Goal: Obtain resource: Obtain resource

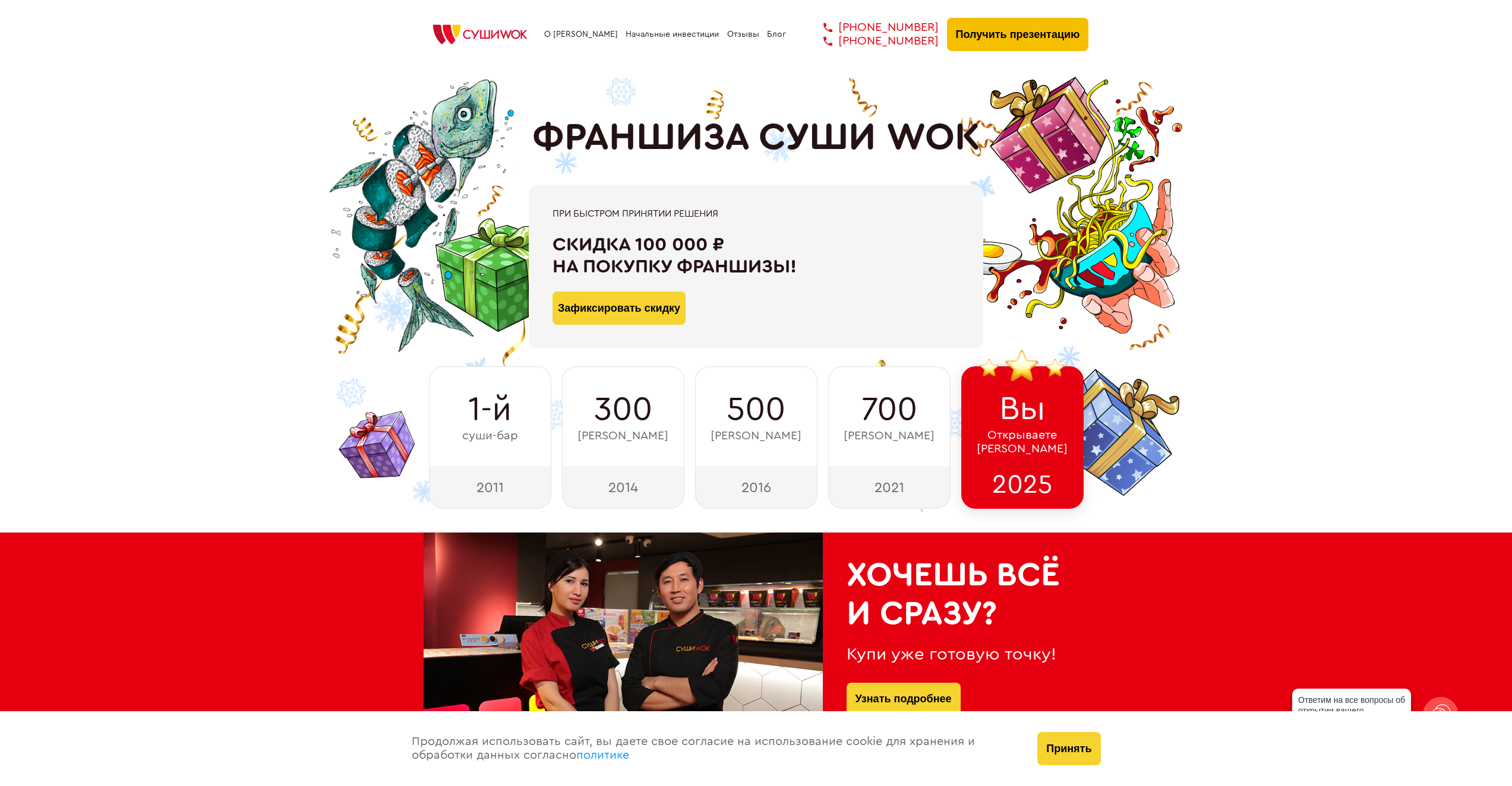
click at [984, 37] on button "Получить презентацию" at bounding box center [1018, 34] width 142 height 33
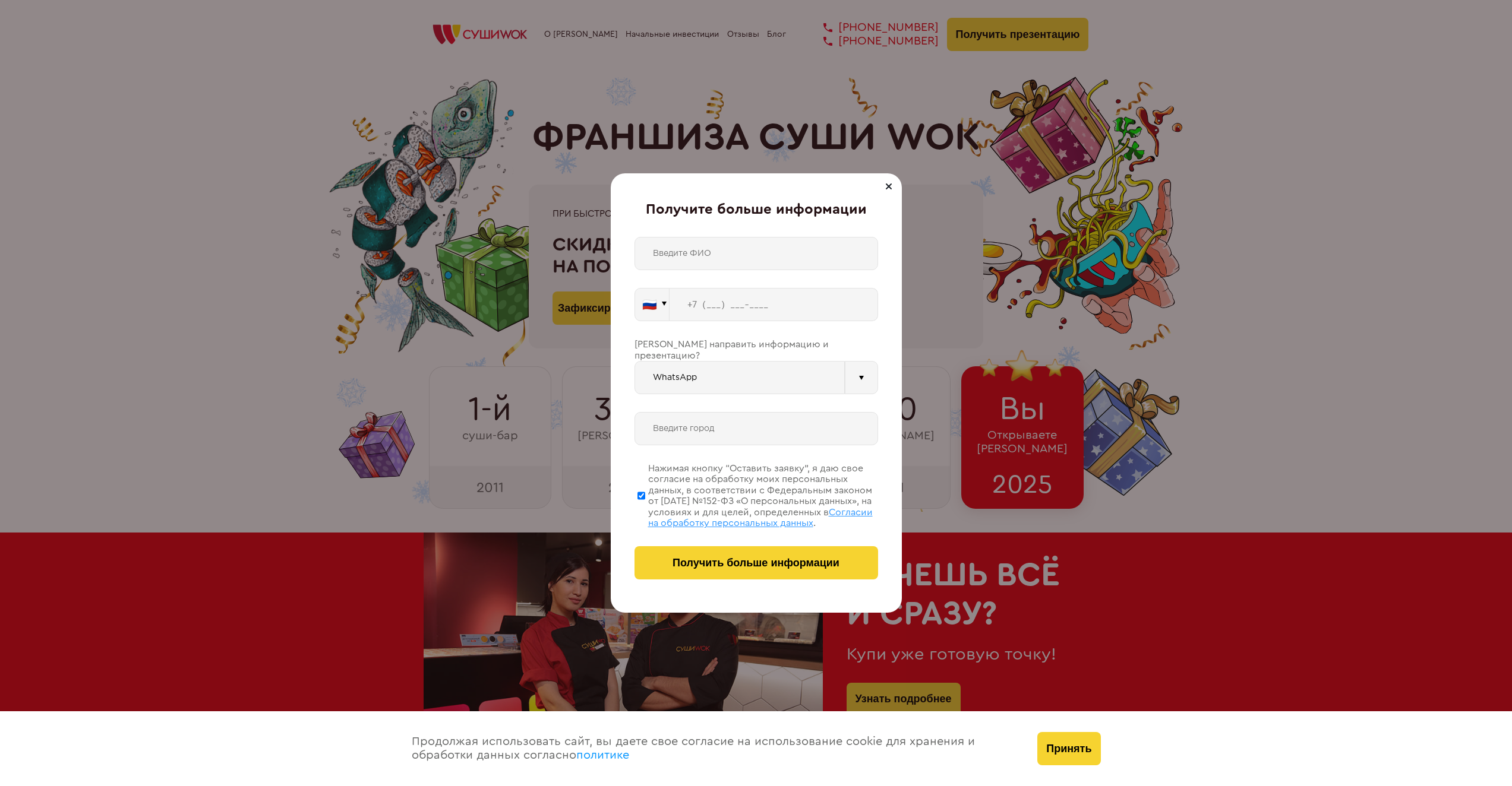
click at [726, 303] on input "tel" at bounding box center [773, 305] width 208 height 33
type input "[PHONE_NUMBER]"
click at [786, 412] on input "text" at bounding box center [756, 428] width 244 height 33
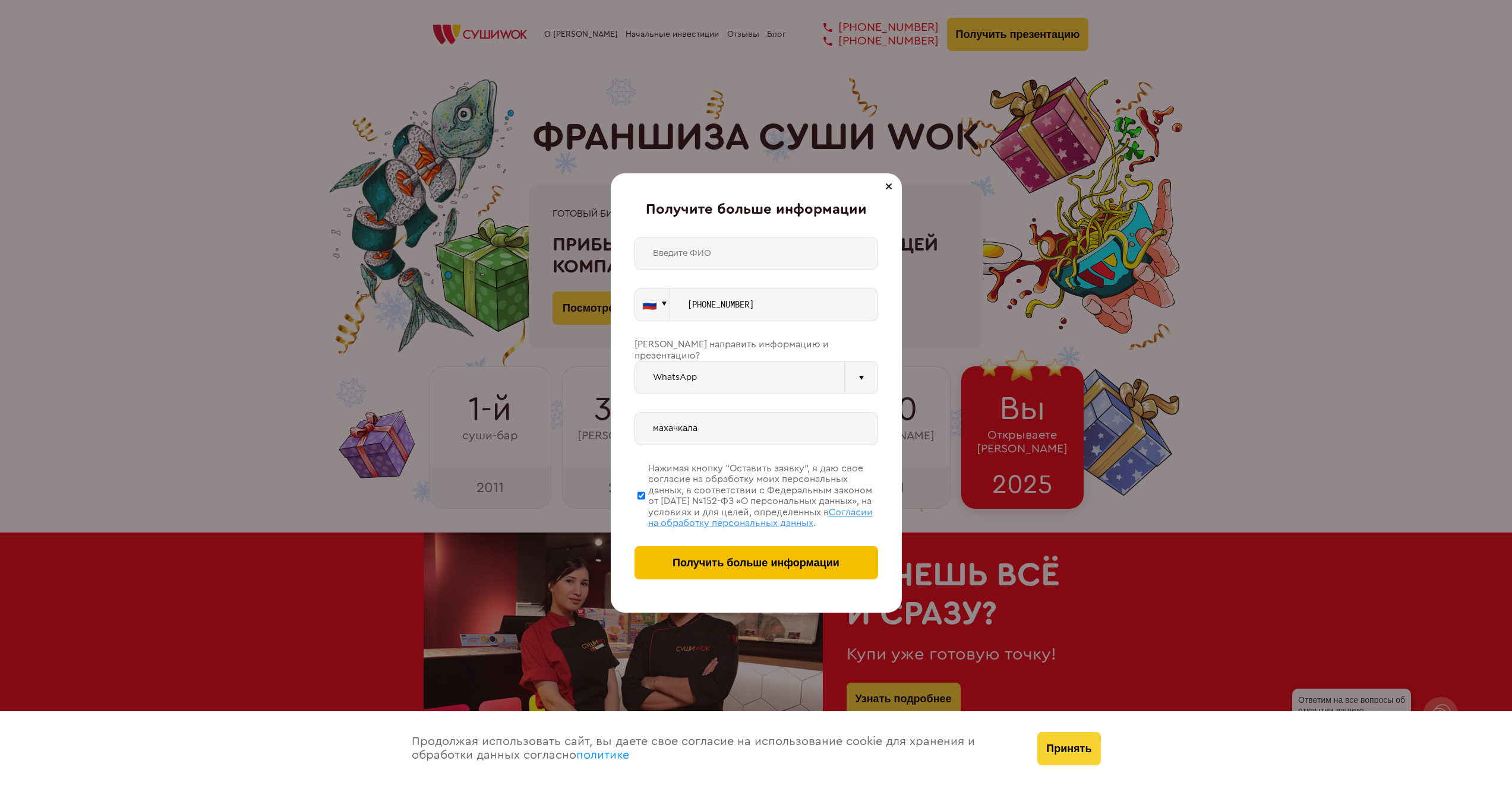
type input "махачкала"
click at [821, 573] on button "Получить больше информации" at bounding box center [756, 563] width 244 height 33
click at [728, 253] on input "text" at bounding box center [756, 253] width 244 height 33
type input "[PERSON_NAME]"
click at [685, 561] on span "Получить больше информации" at bounding box center [756, 563] width 167 height 12
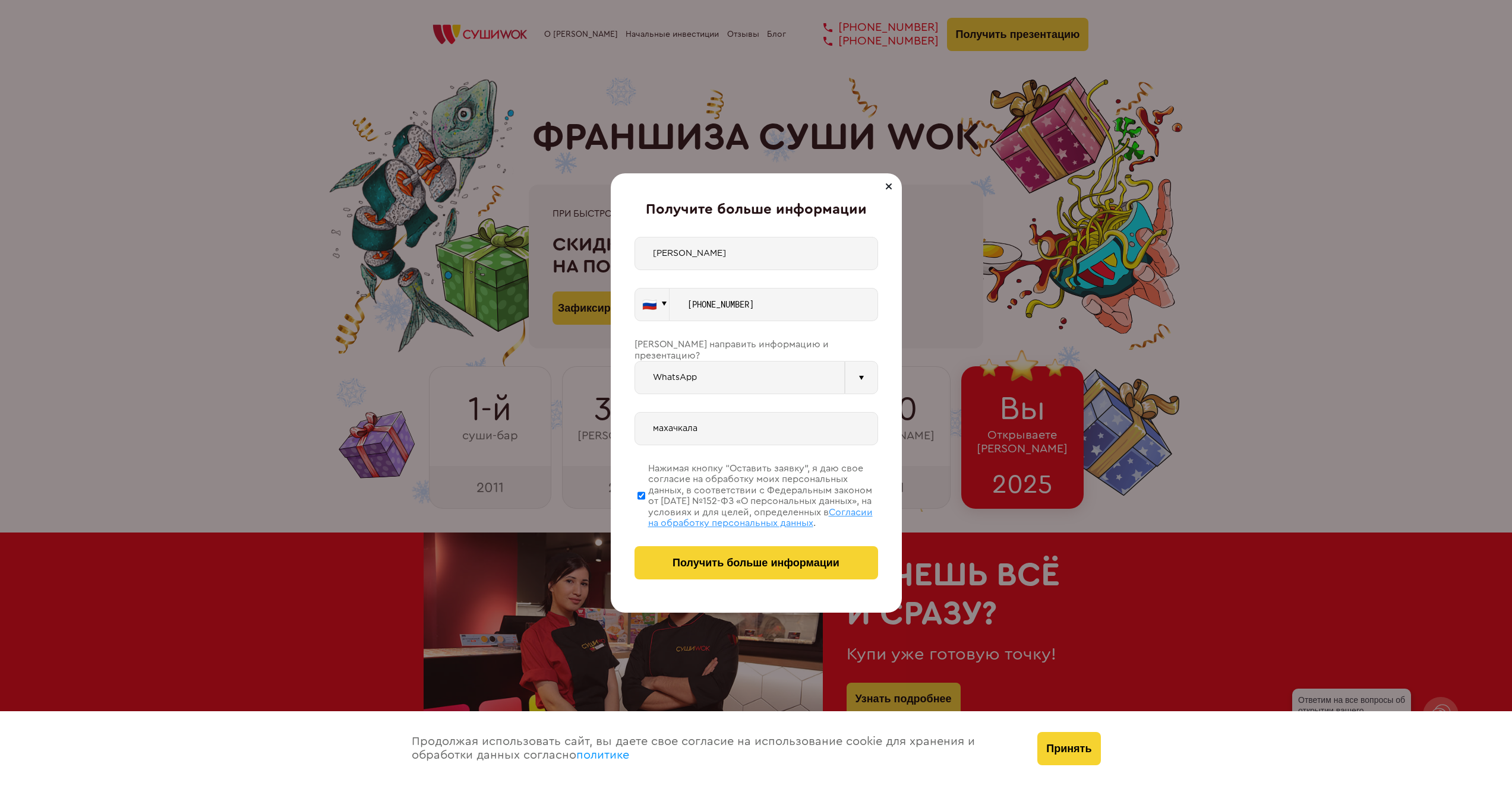
click at [711, 586] on div "Получите больше информации [PERSON_NAME] 🇷🇺 🇹🇷 🇧🇾 🇰🇬 🇰🇿 🇦🇿 🇦🇲 Vider" at bounding box center [756, 394] width 291 height 440
click at [711, 582] on div "Получите больше информации [PERSON_NAME] 🇷🇺 🇹🇷 🇧🇾 🇰🇬 🇰🇿 🇦🇿 🇦🇲 Vider" at bounding box center [756, 394] width 291 height 440
click at [707, 561] on span "Получить больше информации" at bounding box center [756, 563] width 167 height 12
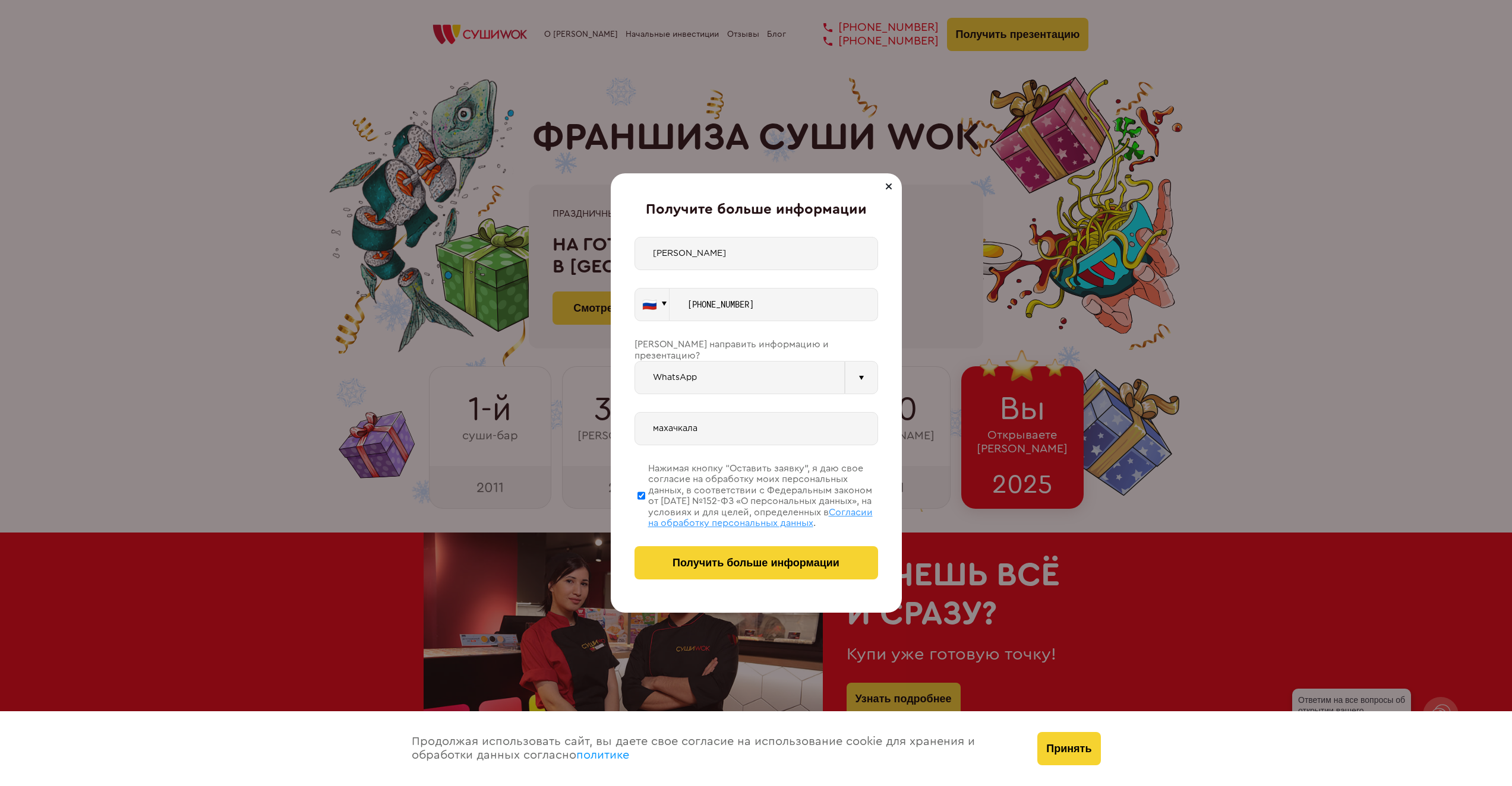
click at [887, 184] on div at bounding box center [889, 187] width 14 height 14
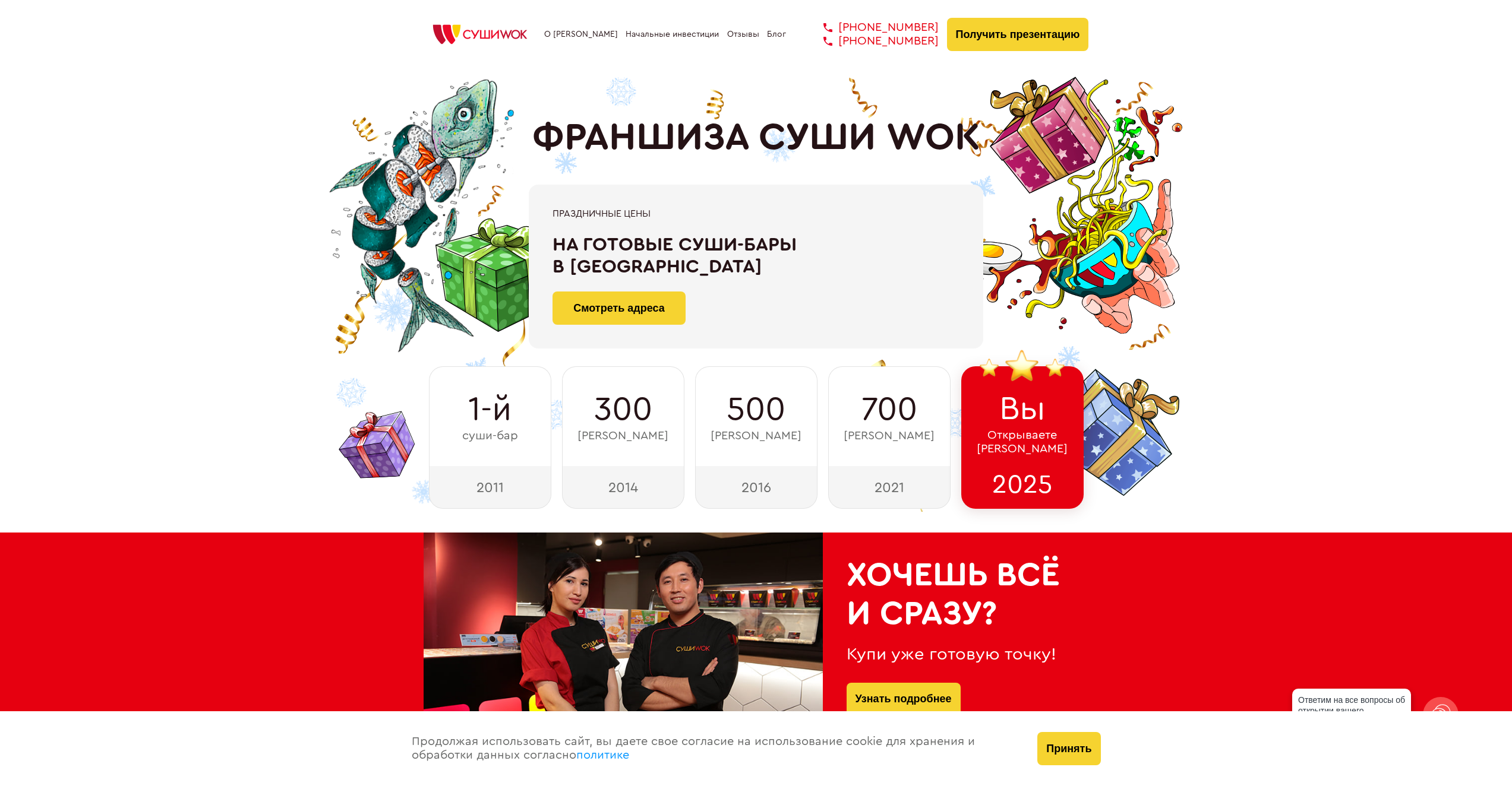
drag, startPoint x: 896, startPoint y: 561, endPoint x: 890, endPoint y: 553, distance: 10.0
